Goal: Find specific page/section: Find specific page/section

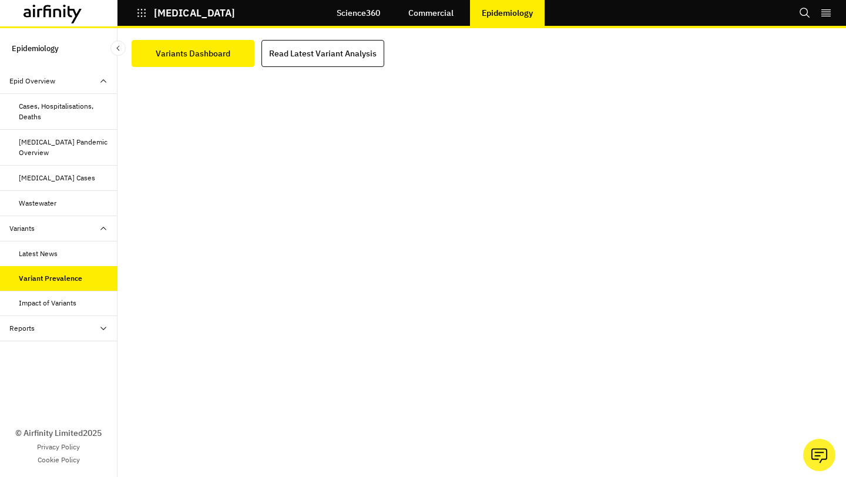
click at [64, 335] on div "Reports" at bounding box center [59, 328] width 118 height 25
click at [68, 356] on div "Reports" at bounding box center [68, 353] width 99 height 11
